Goal: Check status: Check status

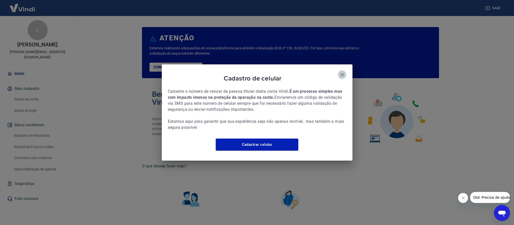
click at [342, 72] on icon "button" at bounding box center [342, 75] width 6 height 6
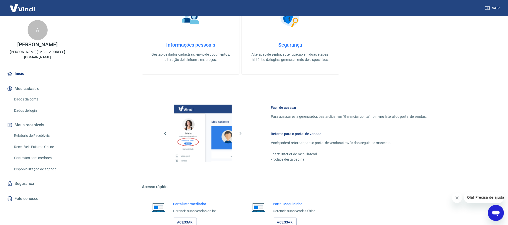
scroll to position [218, 0]
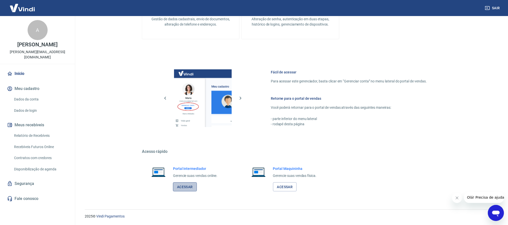
click at [182, 190] on link "Acessar" at bounding box center [185, 187] width 24 height 9
